Goal: Information Seeking & Learning: Learn about a topic

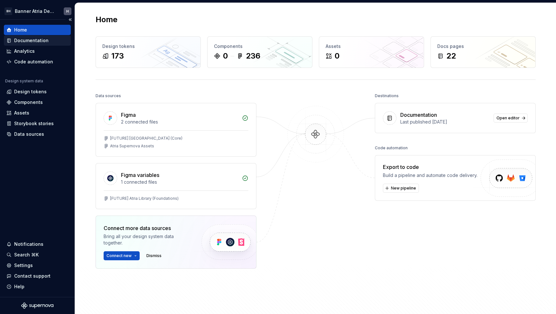
click at [39, 42] on div "Documentation" at bounding box center [31, 40] width 34 height 6
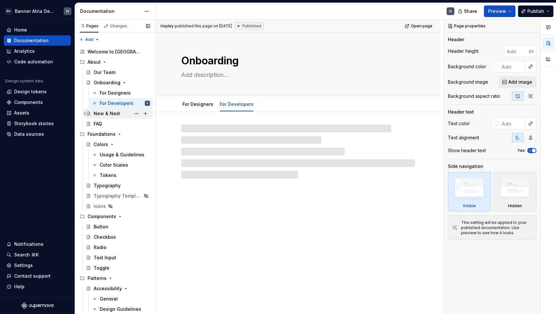
click at [101, 116] on div "New & Next" at bounding box center [107, 113] width 26 height 6
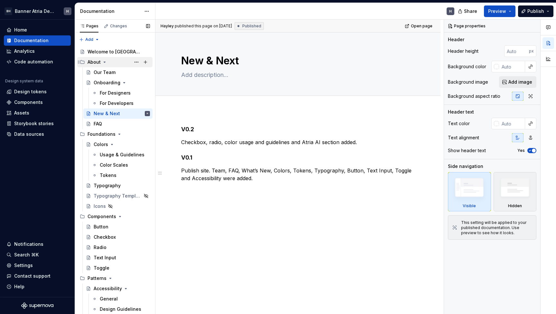
click at [90, 62] on div "About" at bounding box center [93, 62] width 13 height 6
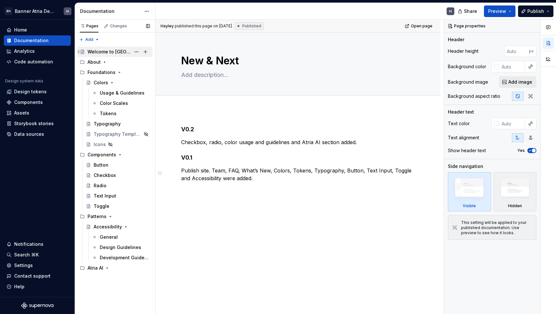
click at [93, 56] on div "Welcome to [GEOGRAPHIC_DATA]" at bounding box center [118, 51] width 62 height 9
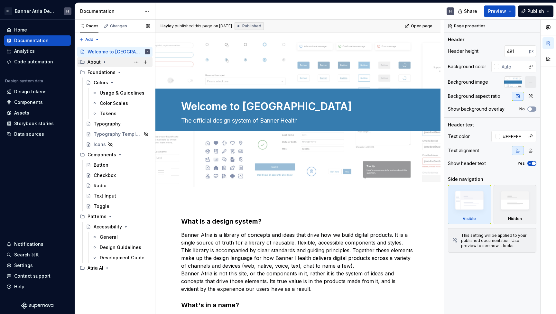
click at [102, 61] on icon "Page tree" at bounding box center [104, 61] width 5 height 5
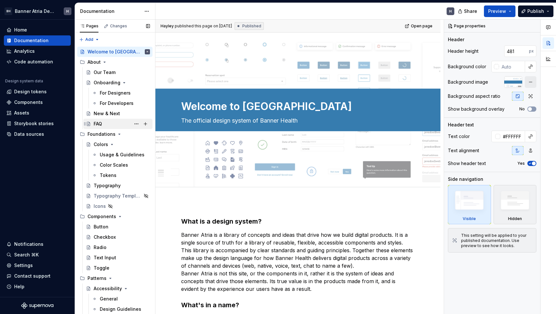
click at [101, 123] on div "FAQ" at bounding box center [98, 124] width 8 height 6
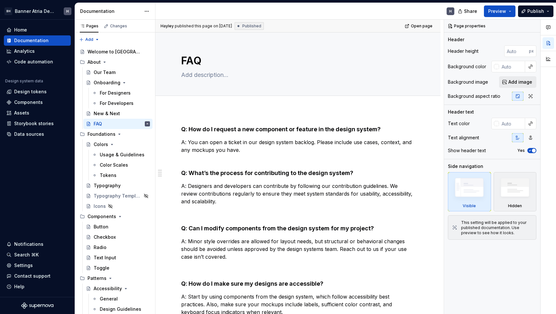
type textarea "*"
